Goal: Information Seeking & Learning: Learn about a topic

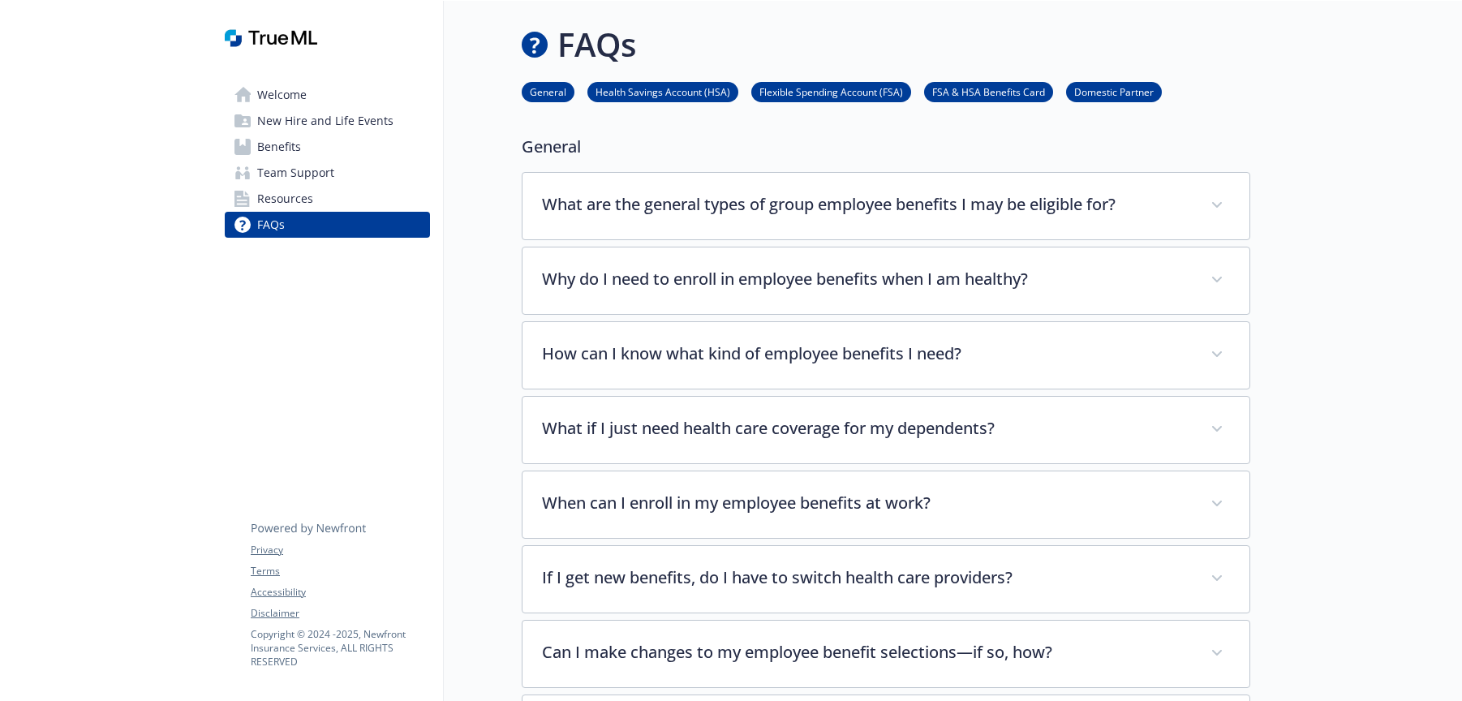
scroll to position [3, 0]
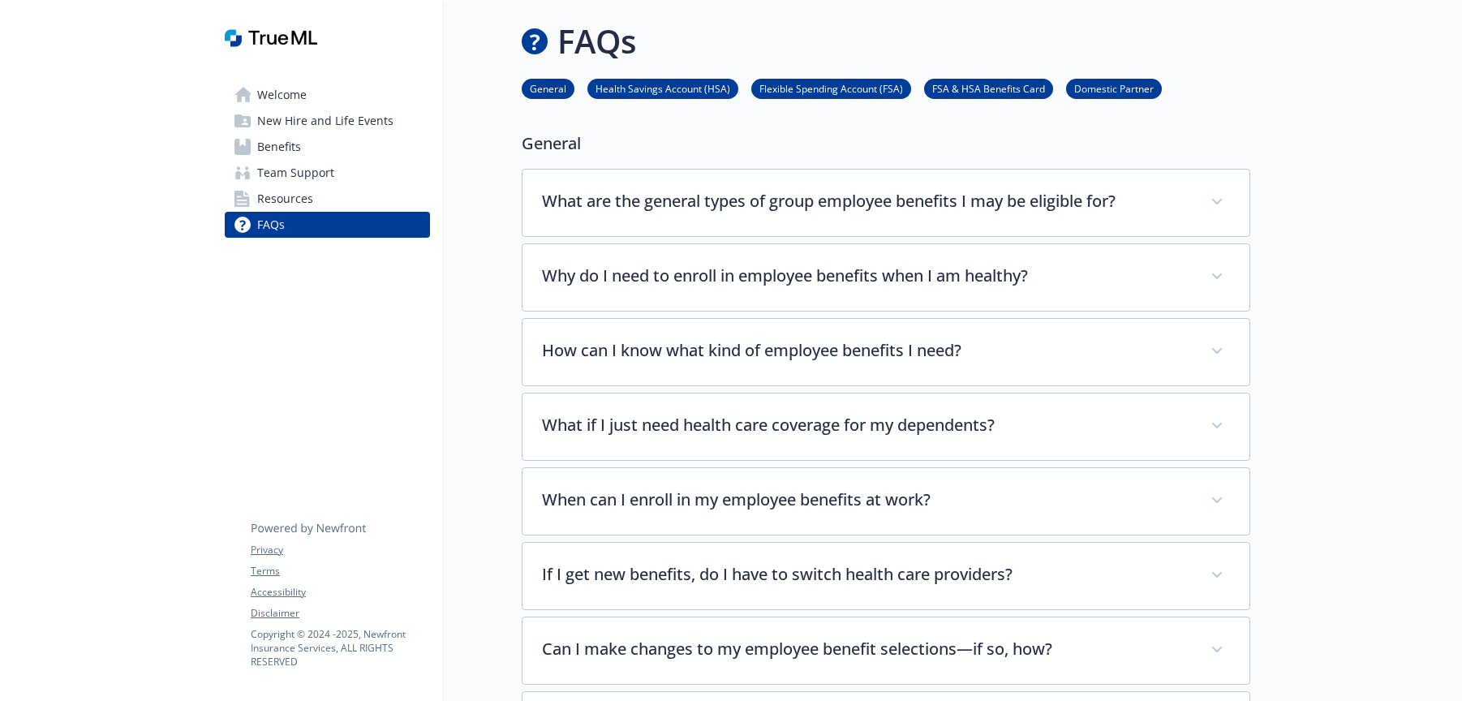
click at [292, 202] on span "Resources" at bounding box center [285, 199] width 56 height 26
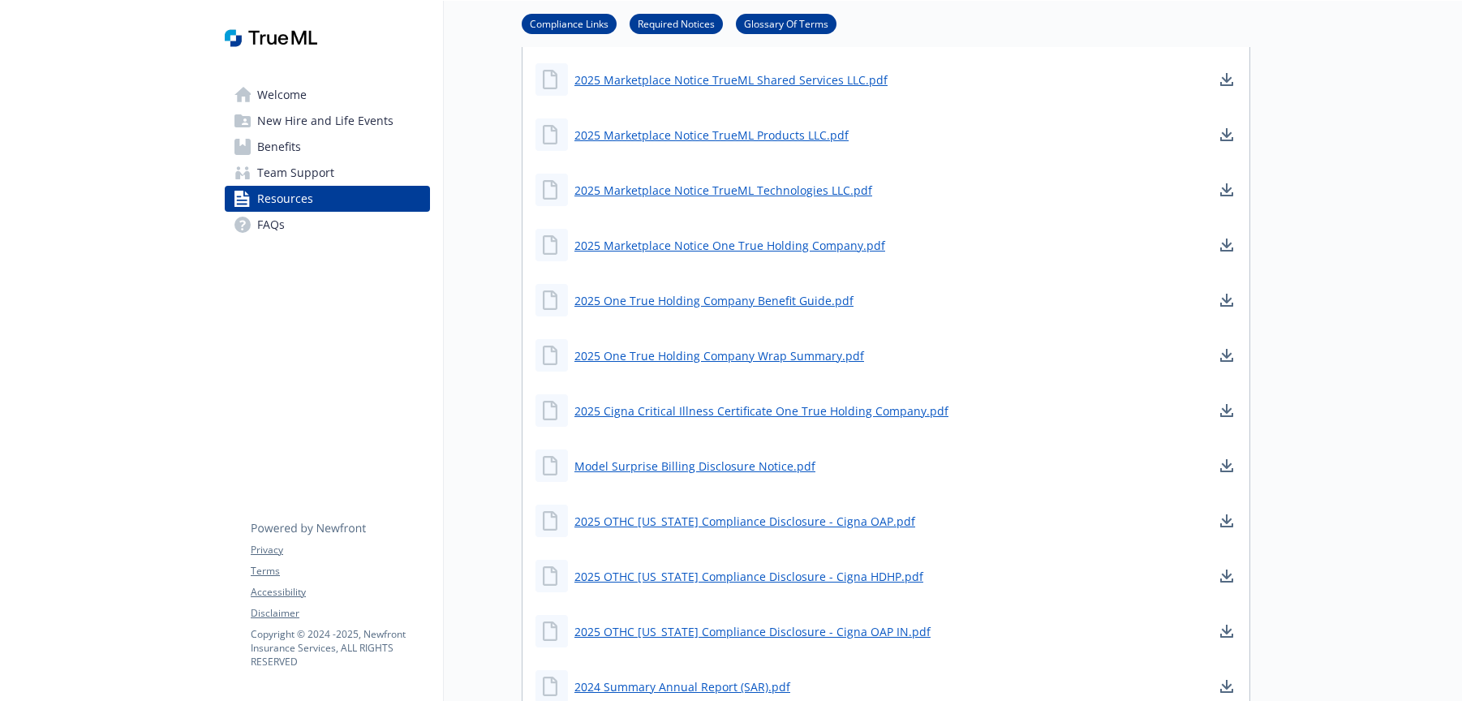
scroll to position [1001, 0]
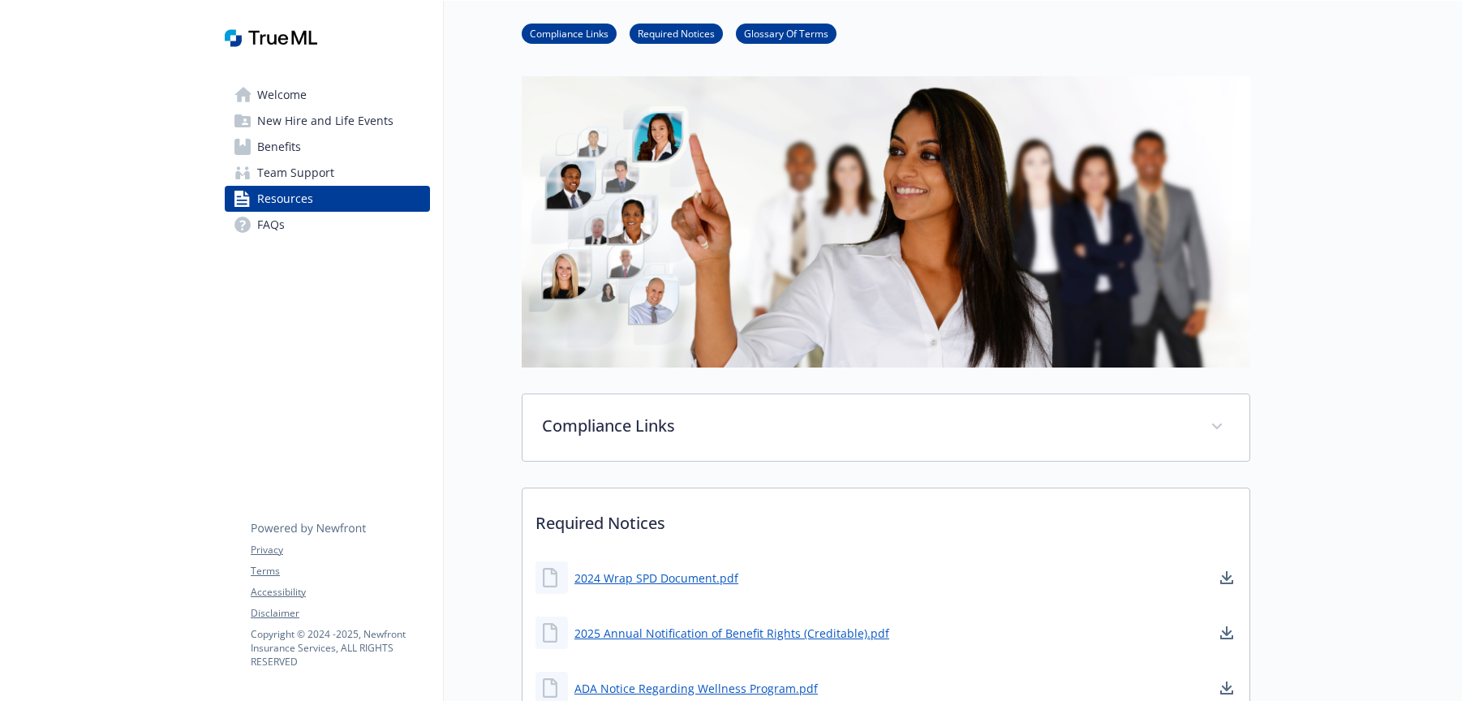
click at [320, 142] on link "Benefits" at bounding box center [327, 147] width 205 height 26
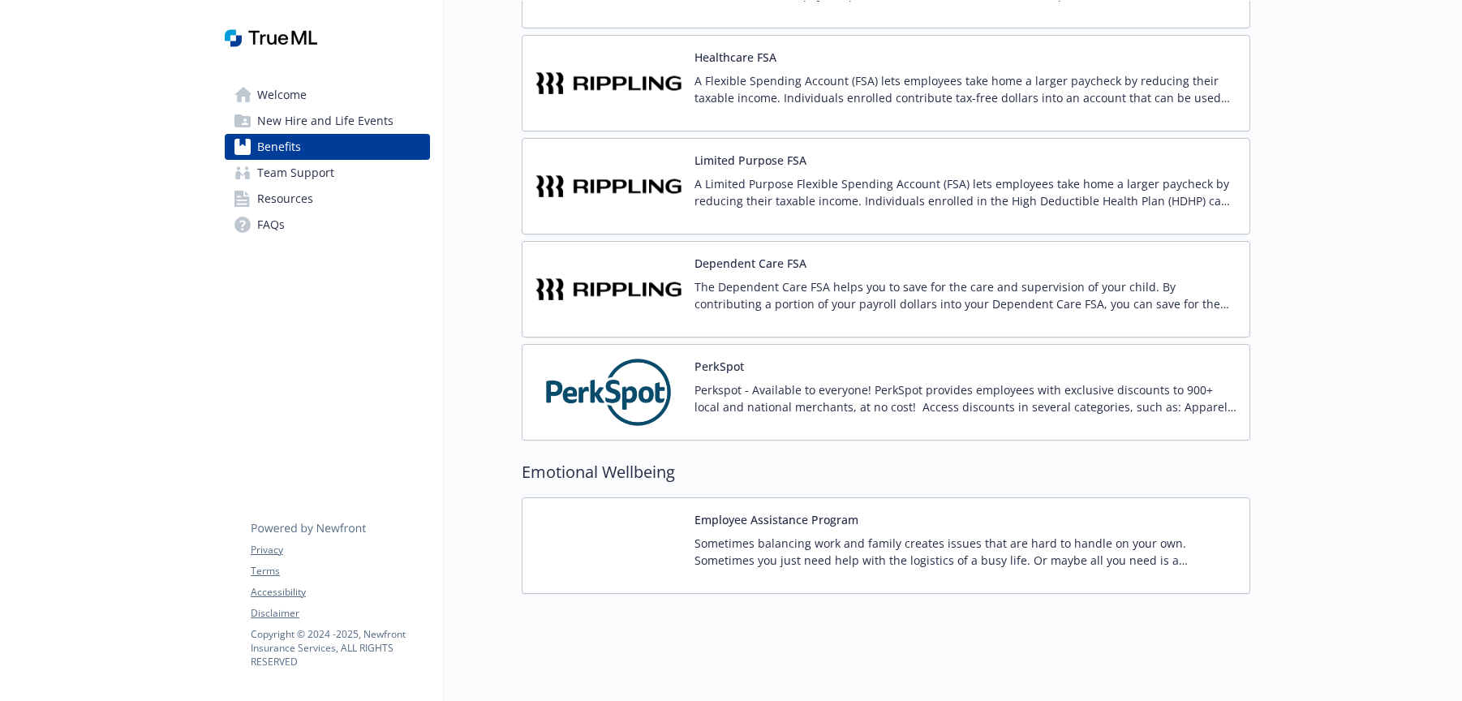
scroll to position [2426, 0]
